Goal: Information Seeking & Learning: Learn about a topic

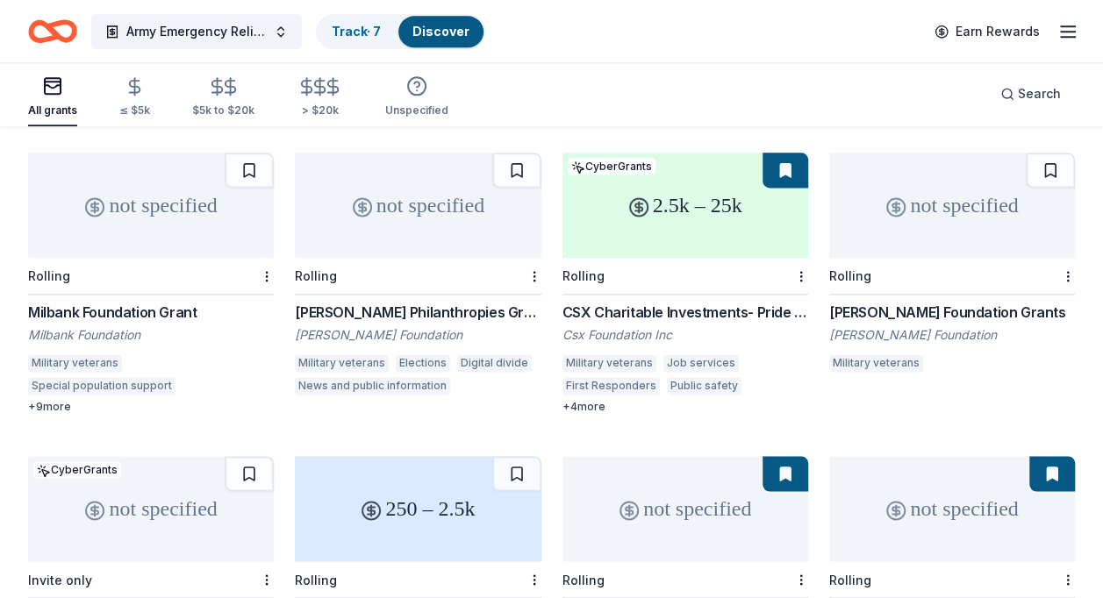
scroll to position [1084, 0]
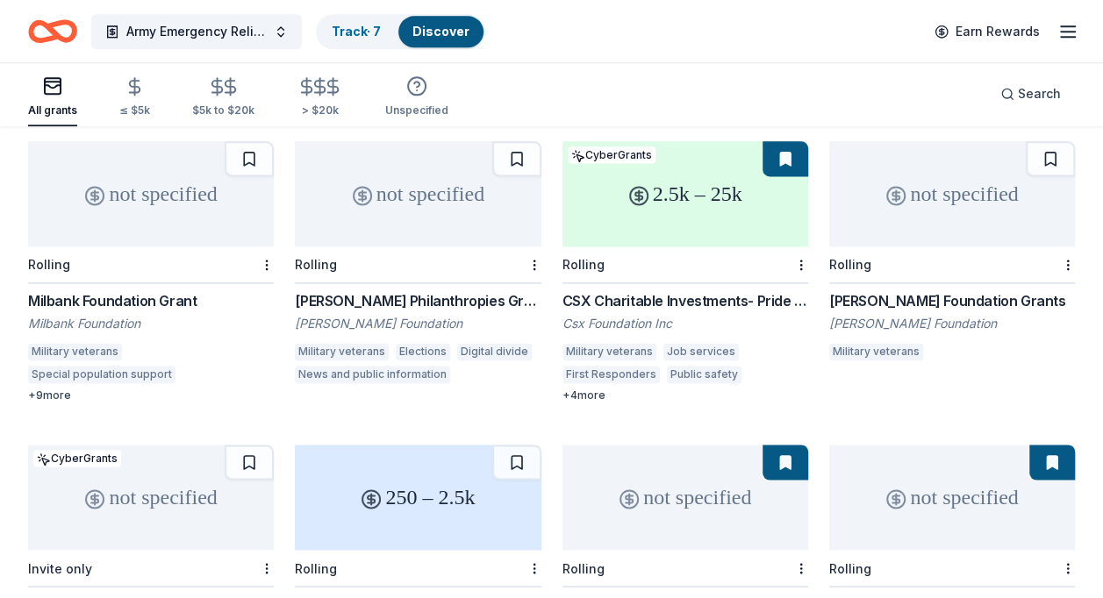
click at [786, 141] on button at bounding box center [786, 158] width 46 height 35
click at [759, 141] on div "2.5k – 25k" at bounding box center [685, 193] width 246 height 105
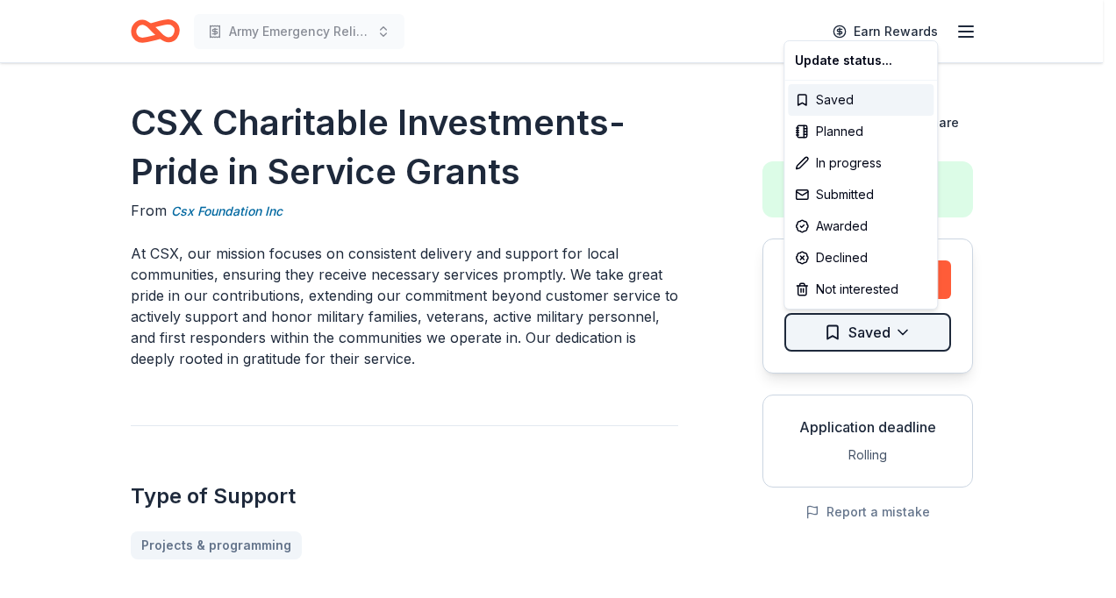
click at [900, 330] on html "Army Emergency Relief Annual Giving Campaign Earn Rewards CSX Charitable Invest…" at bounding box center [558, 299] width 1116 height 598
click at [850, 186] on div "Submitted" at bounding box center [861, 195] width 146 height 32
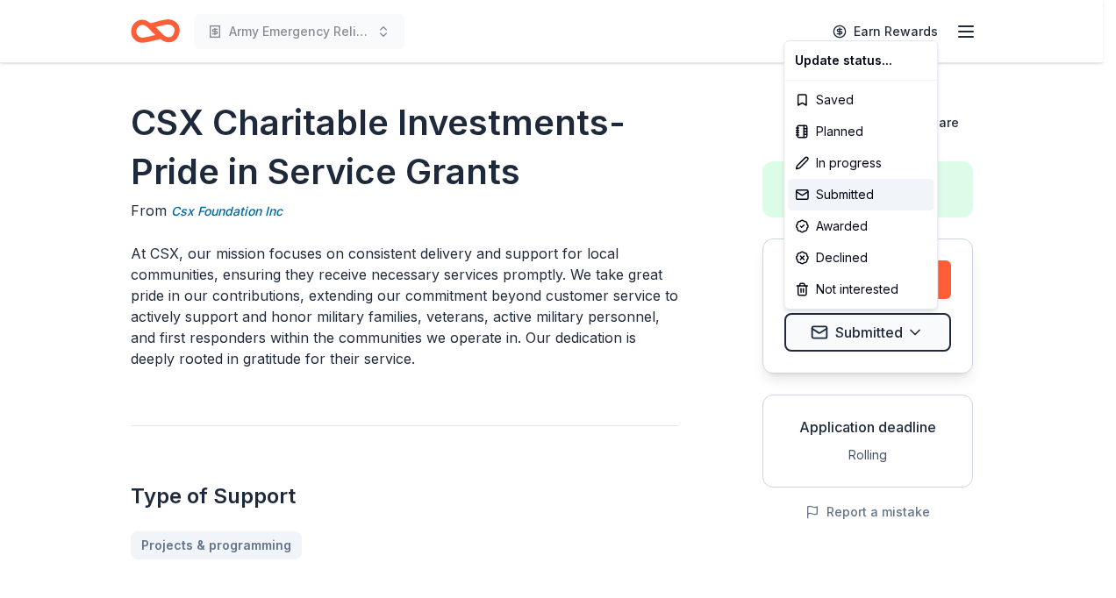
click at [681, 486] on html "Army Emergency Relief Annual Giving Campaign Earn Rewards CSX Charitable Invest…" at bounding box center [558, 299] width 1116 height 598
